Goal: Register for event/course

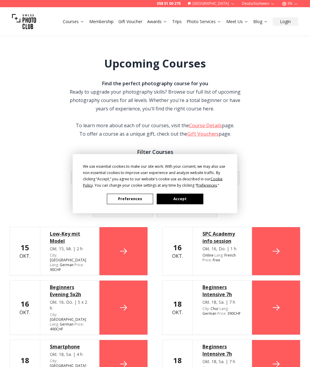
click at [168, 204] on button "Accept" at bounding box center [180, 199] width 46 height 11
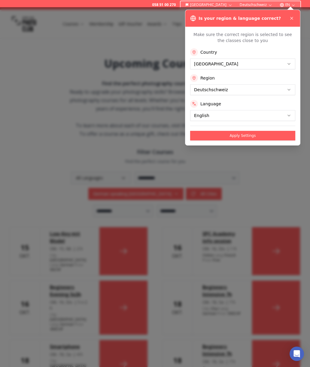
click at [212, 136] on button "Apply Settings" at bounding box center [242, 136] width 105 height 10
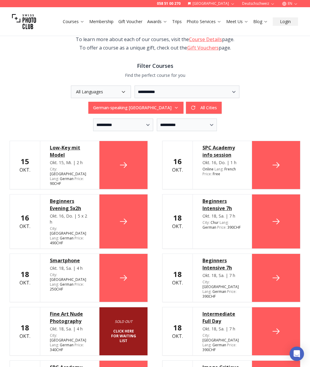
scroll to position [56, 0]
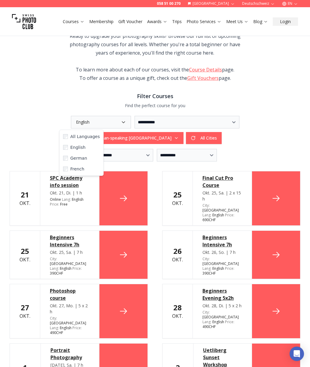
click at [22, 143] on div "**********" at bounding box center [155, 130] width 291 height 28
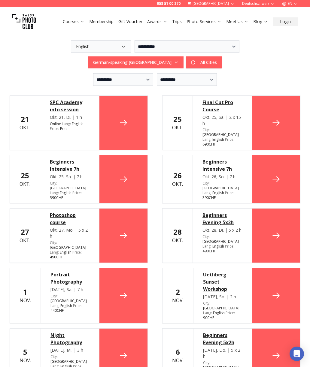
scroll to position [117, 0]
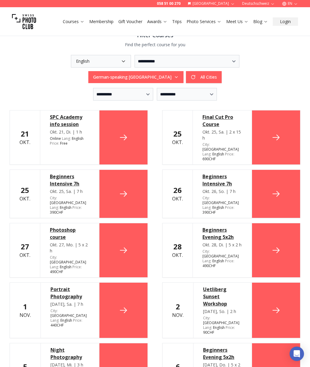
click at [124, 134] on icon at bounding box center [124, 138] width 10 height 10
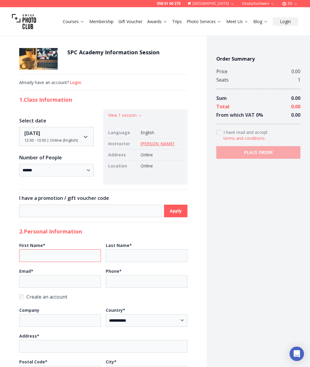
click at [41, 255] on input "First Name *" at bounding box center [60, 256] width 82 height 13
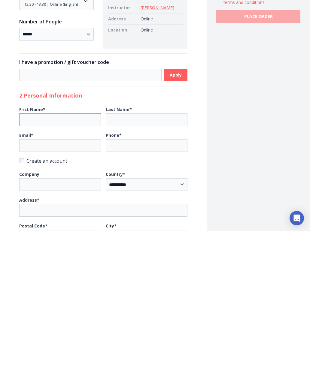
scroll to position [2, 0]
type input "******"
type input "*****"
type input "**********"
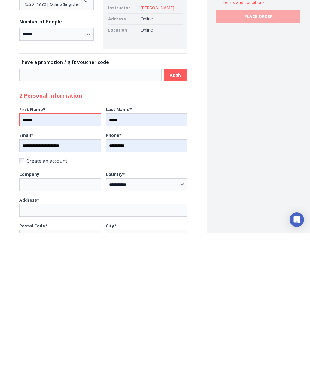
scroll to position [120, 0]
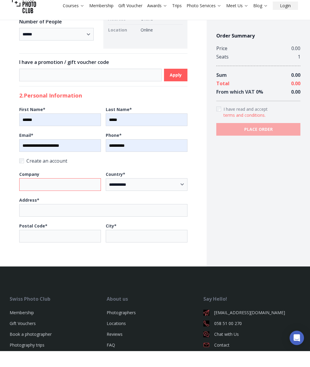
type input "**********"
type input "****"
type input "*******"
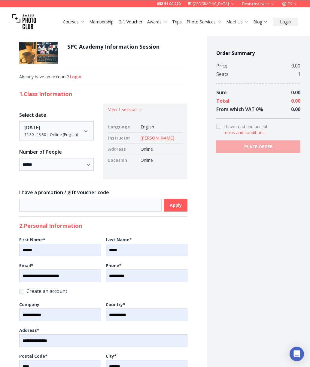
scroll to position [5, 0]
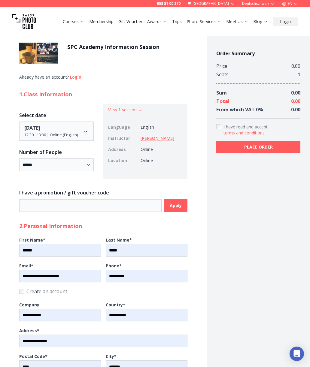
click at [240, 148] on span "PLACE ORDER" at bounding box center [258, 147] width 38 height 11
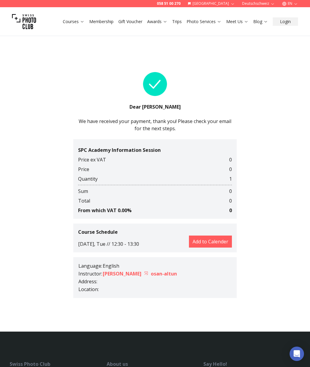
click at [208, 239] on button "Add to Calender" at bounding box center [210, 242] width 43 height 12
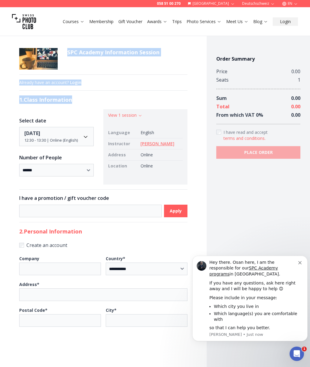
click at [99, 23] on link "Membership" at bounding box center [101, 22] width 24 height 6
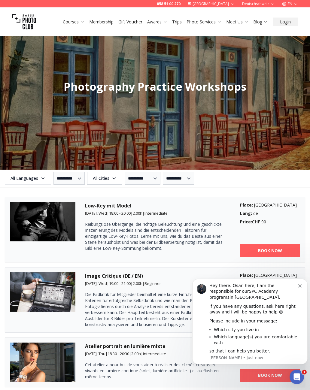
scroll to position [591, 0]
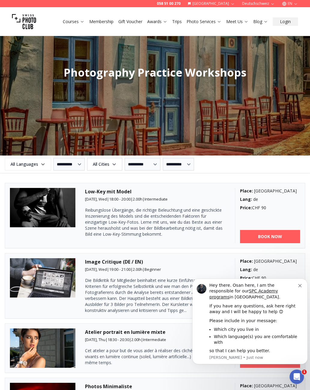
click at [34, 166] on span "All Languages" at bounding box center [28, 164] width 44 height 11
click at [19, 190] on label "English" at bounding box center [27, 187] width 38 height 7
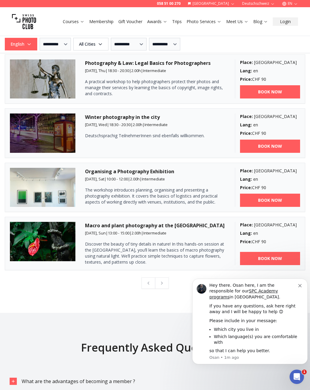
scroll to position [883, 0]
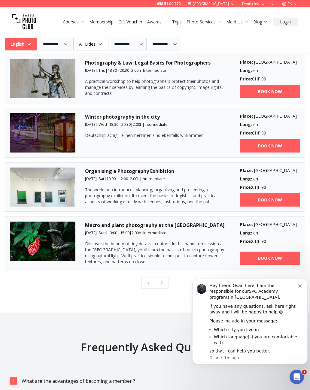
click at [100, 29] on div "Courses Membership Gift Voucher Awards Trips Photo Services Meet Us Blog Login" at bounding box center [155, 21] width 310 height 29
click at [303, 275] on html "Hey there. Osan here, I am the responsible for our SPC Academy programs in Swit…" at bounding box center [250, 330] width 120 height 114
click at [299, 273] on html "Hey there. Osan here, I am the responsible for our SPC Academy programs in Swit…" at bounding box center [250, 330] width 120 height 114
click at [298, 275] on html "Hey there. Osan here, I am the responsible for our SPC Academy programs in Swit…" at bounding box center [250, 330] width 120 height 114
click at [74, 5] on div "058 51 00 270 Switzerland Deutschschweiz EN" at bounding box center [155, 3] width 310 height 7
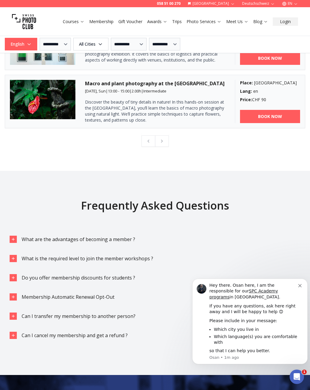
scroll to position [1060, 0]
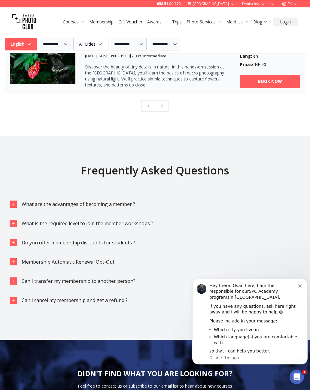
click at [13, 205] on icon "button" at bounding box center [13, 204] width 3 height 3
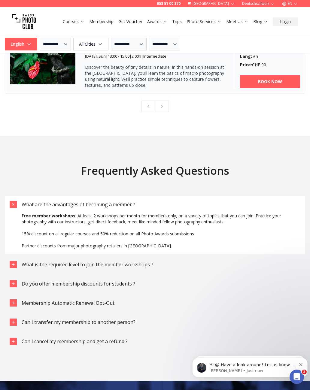
click at [14, 267] on div "button" at bounding box center [13, 264] width 7 height 7
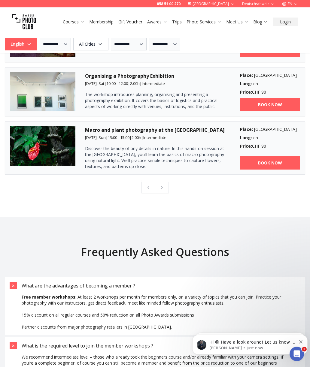
scroll to position [965, 0]
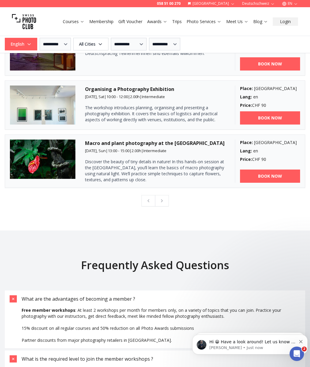
click at [74, 23] on link "Courses" at bounding box center [74, 22] width 22 height 6
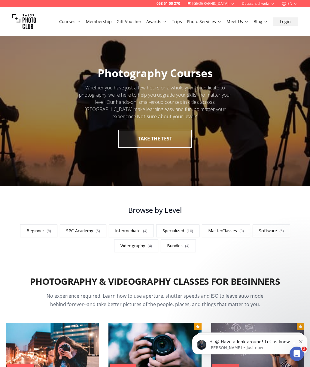
click at [131, 139] on button "take the test" at bounding box center [155, 139] width 74 height 18
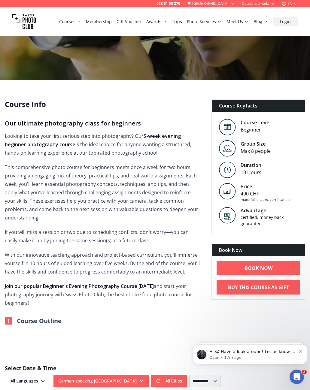
click at [39, 367] on span "All Languages" at bounding box center [28, 381] width 44 height 11
click at [95, 344] on form "**********" at bounding box center [155, 372] width 310 height 57
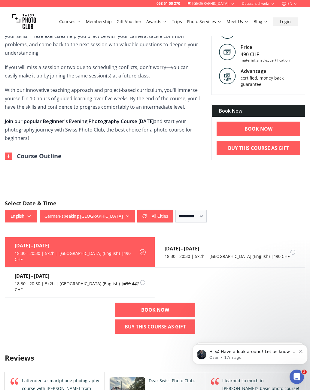
scroll to position [270, 0]
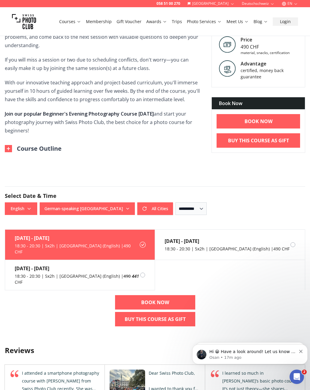
click at [41, 265] on div "[DATE] - [DATE]" at bounding box center [78, 268] width 126 height 7
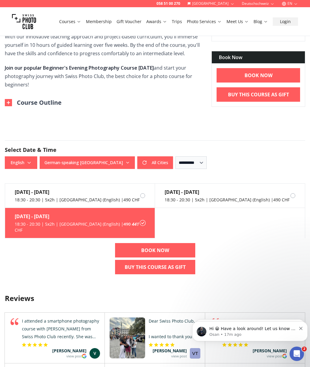
scroll to position [314, 0]
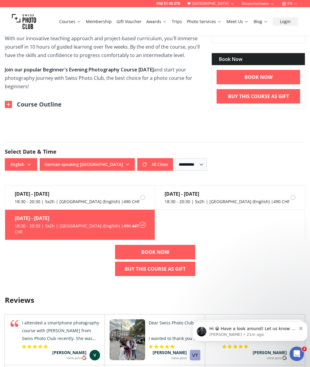
click at [75, 264] on div "[DATE] - [DATE] 18:30 - 20:30 | 5x2h | [GEOGRAPHIC_DATA] (English) | 490 CHF [D…" at bounding box center [155, 233] width 310 height 96
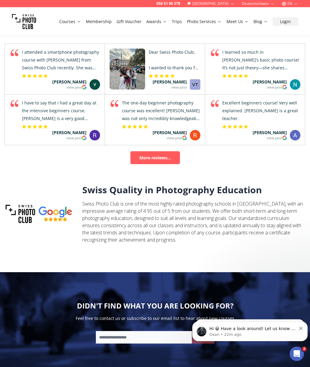
scroll to position [575, 0]
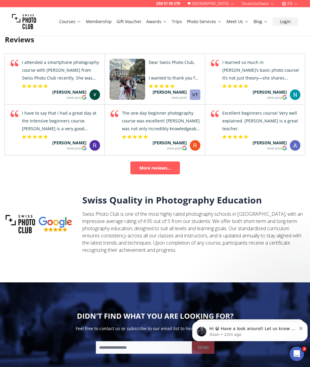
click at [200, 20] on link "Photo Services" at bounding box center [204, 22] width 35 height 6
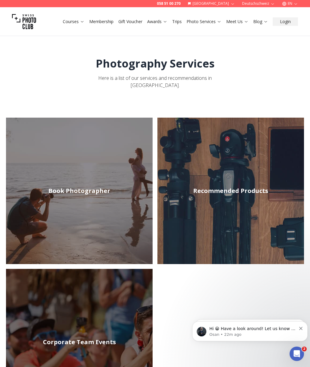
click at [65, 187] on h2 "Book Photographer" at bounding box center [79, 191] width 62 height 8
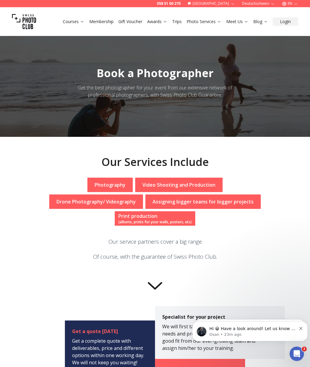
click at [79, 24] on link "Courses" at bounding box center [74, 22] width 22 height 6
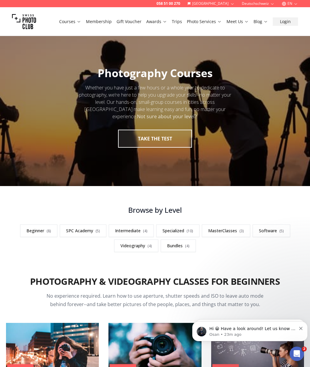
click at [132, 137] on button "take the test" at bounding box center [155, 139] width 74 height 18
